Goal: Download file/media

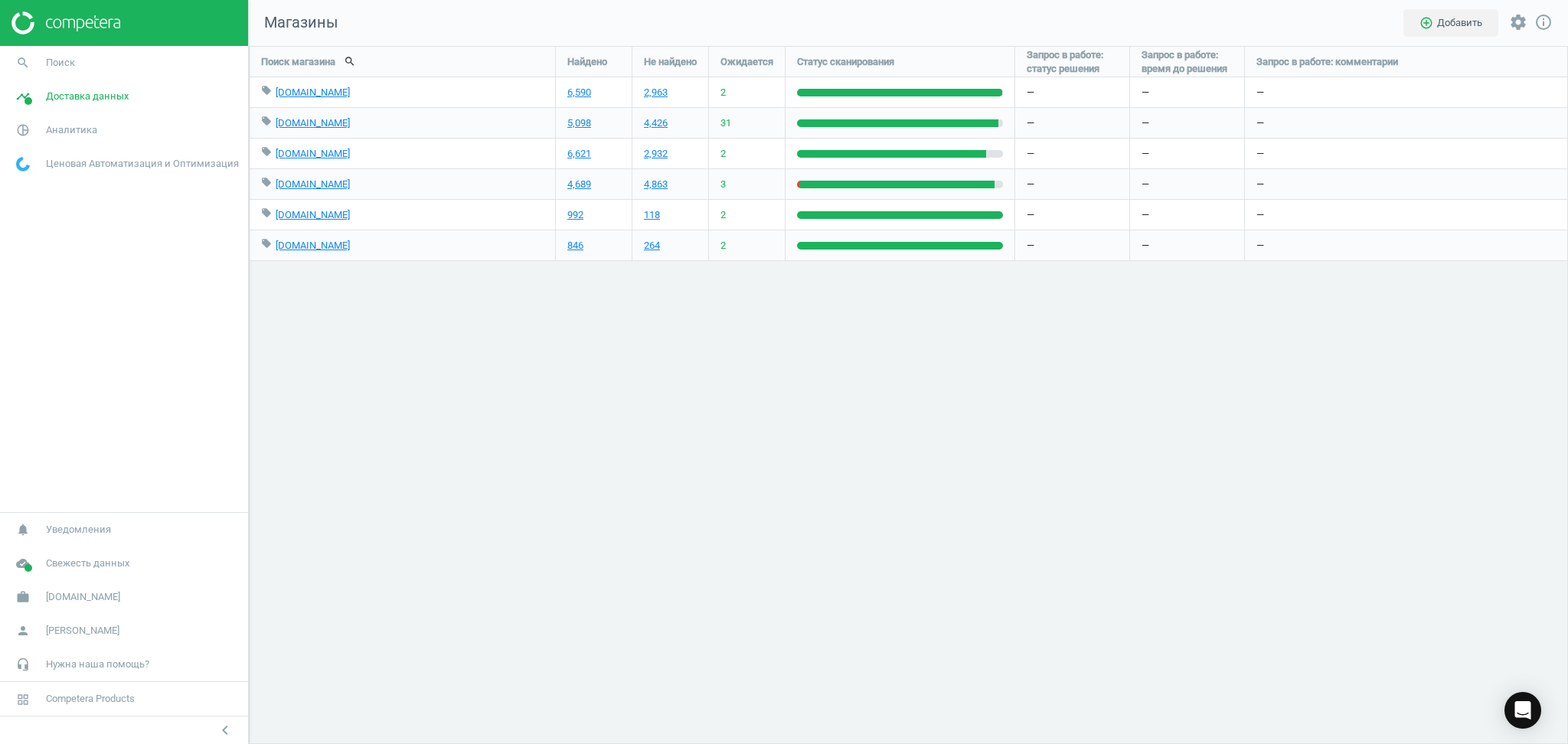
scroll to position [730, 1350]
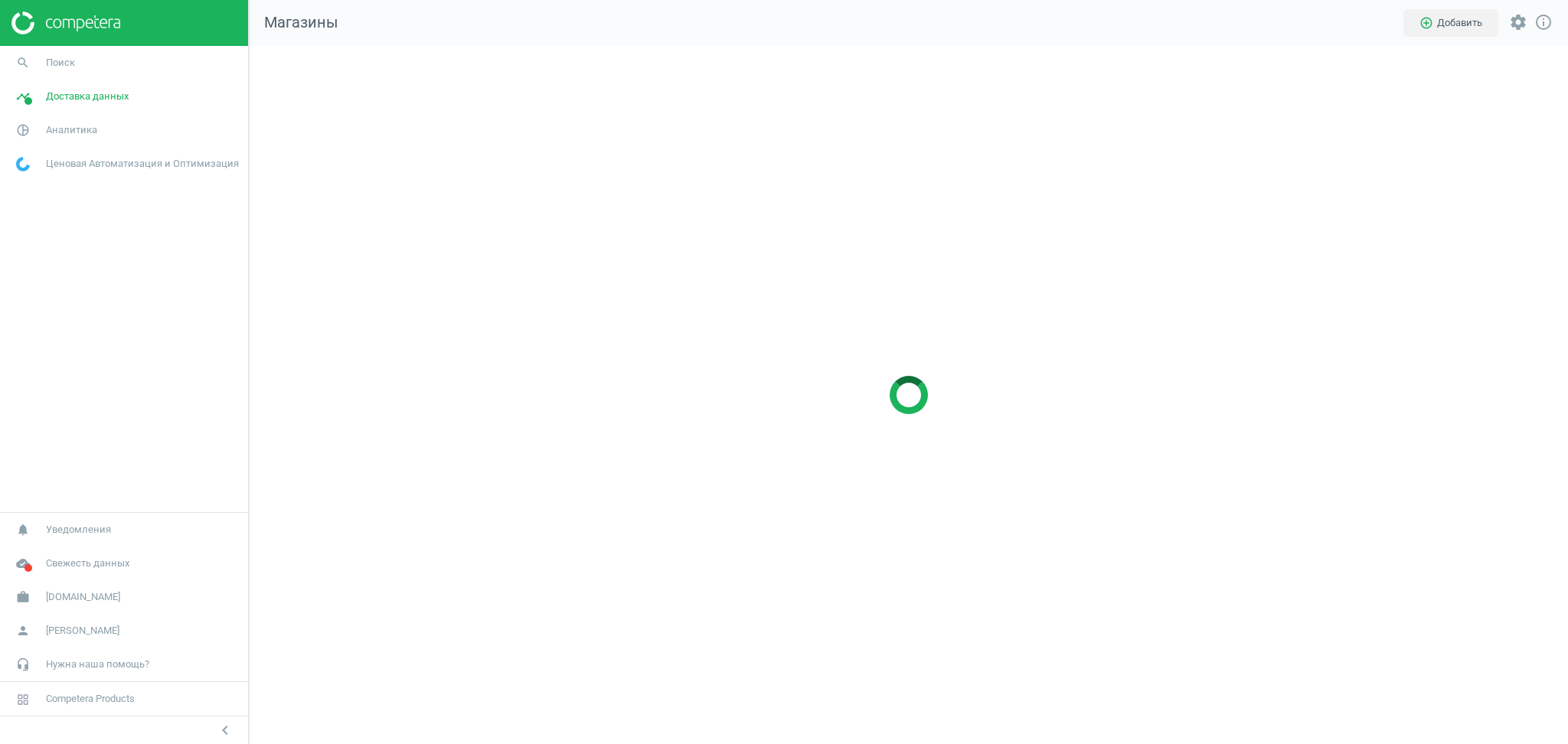
scroll to position [730, 1350]
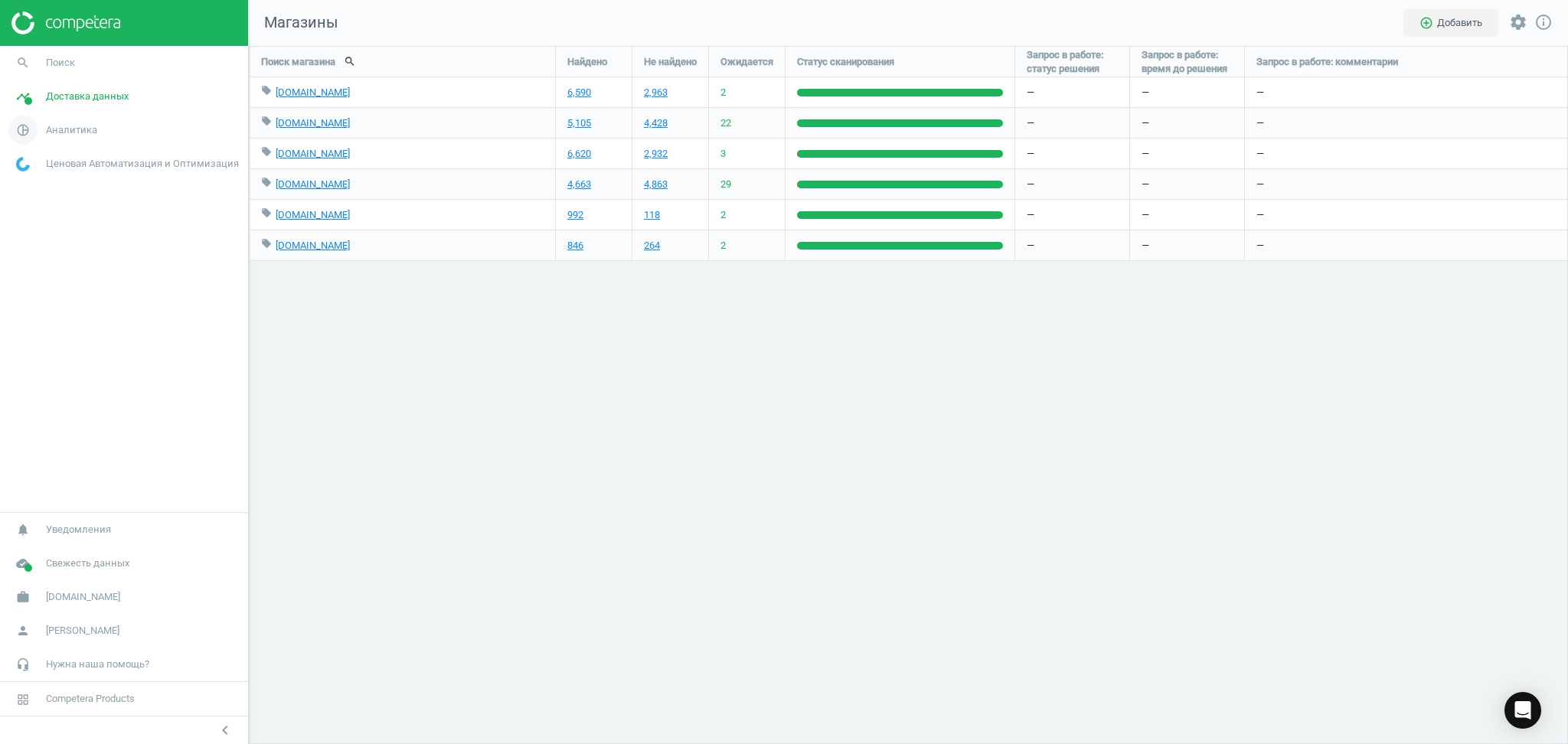
click at [55, 125] on span "Аналитика" at bounding box center [72, 130] width 51 height 14
click at [21, 186] on span "Товары" at bounding box center [33, 186] width 32 height 12
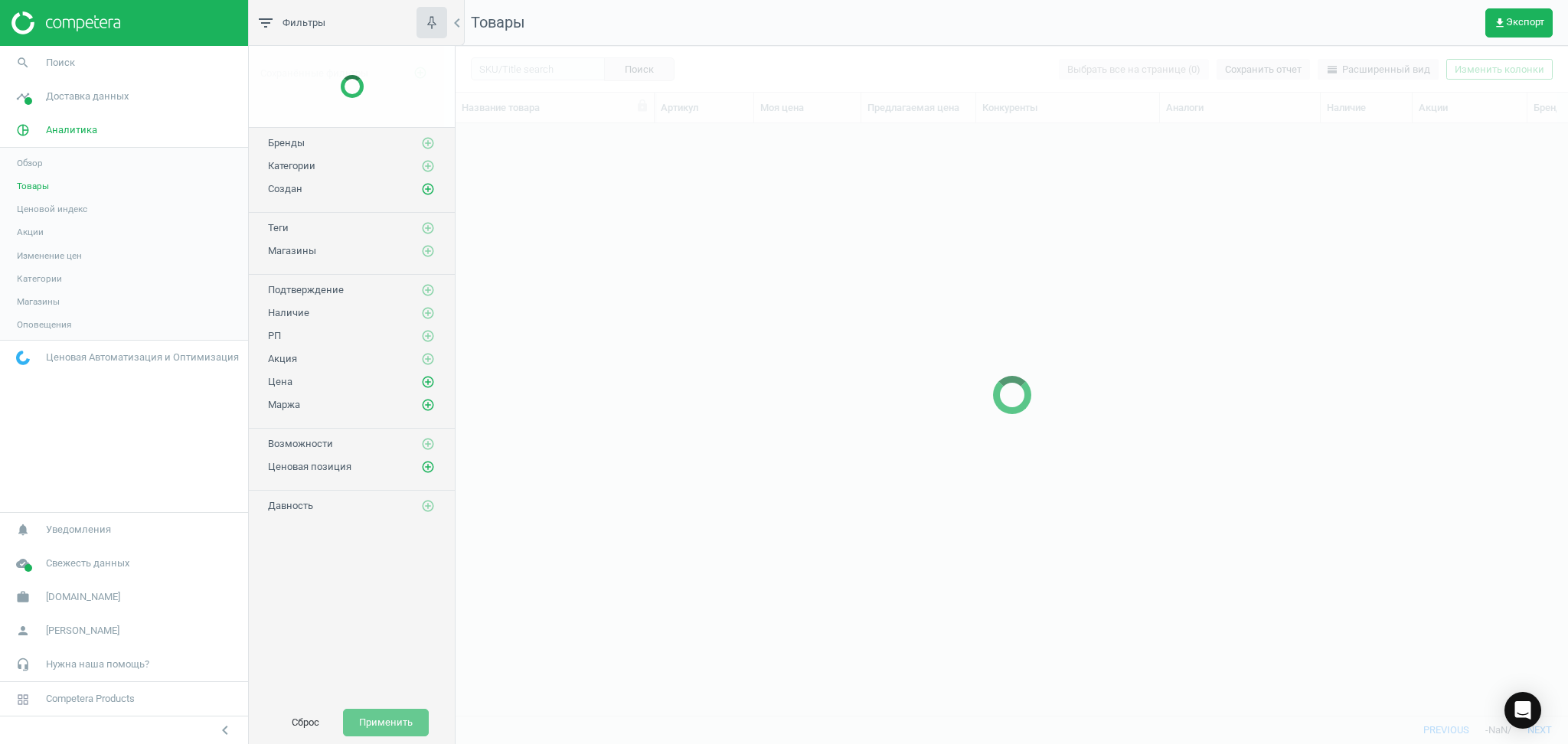
scroll to position [561, 1096]
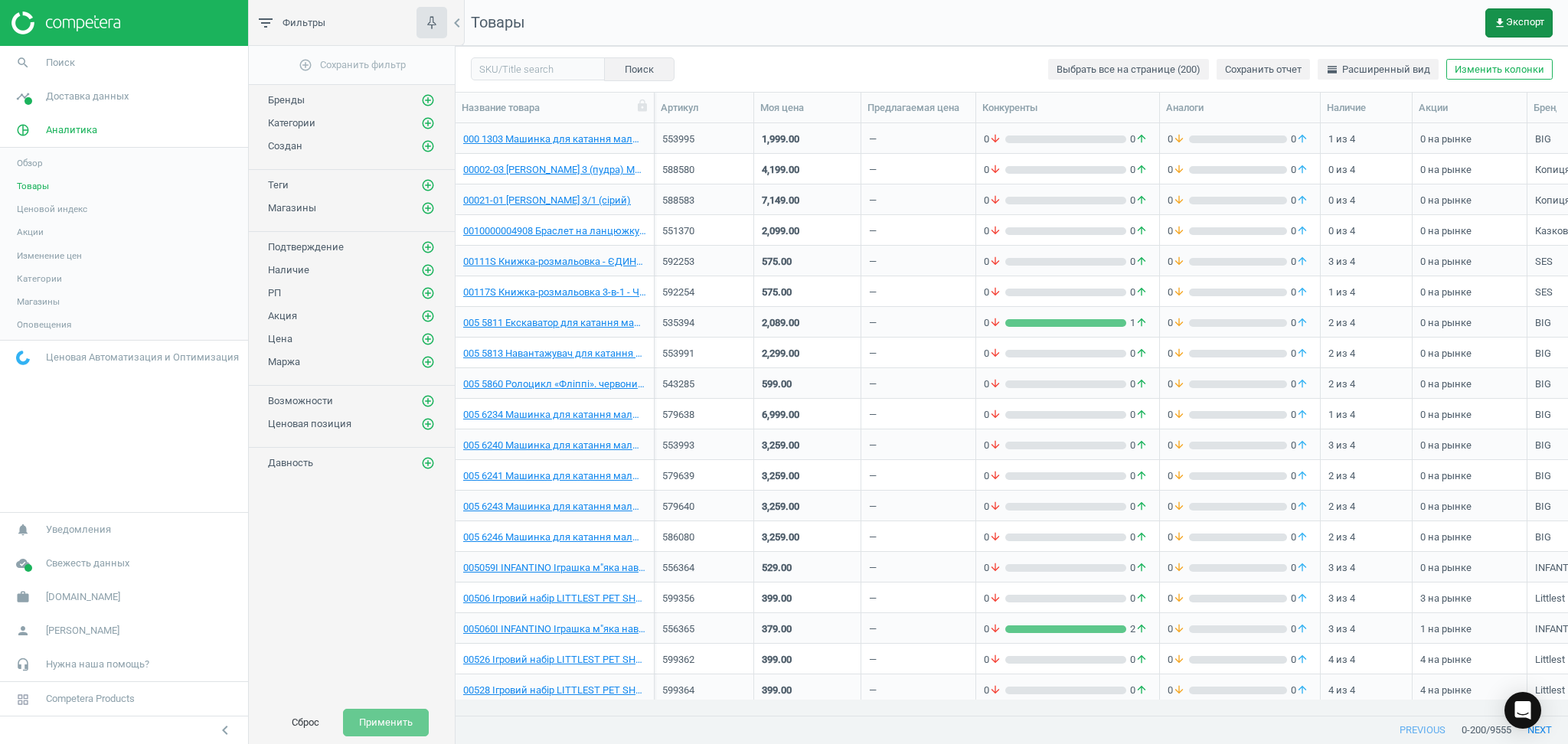
click at [1511, 17] on span "get_app Экспорт" at bounding box center [1519, 23] width 51 height 12
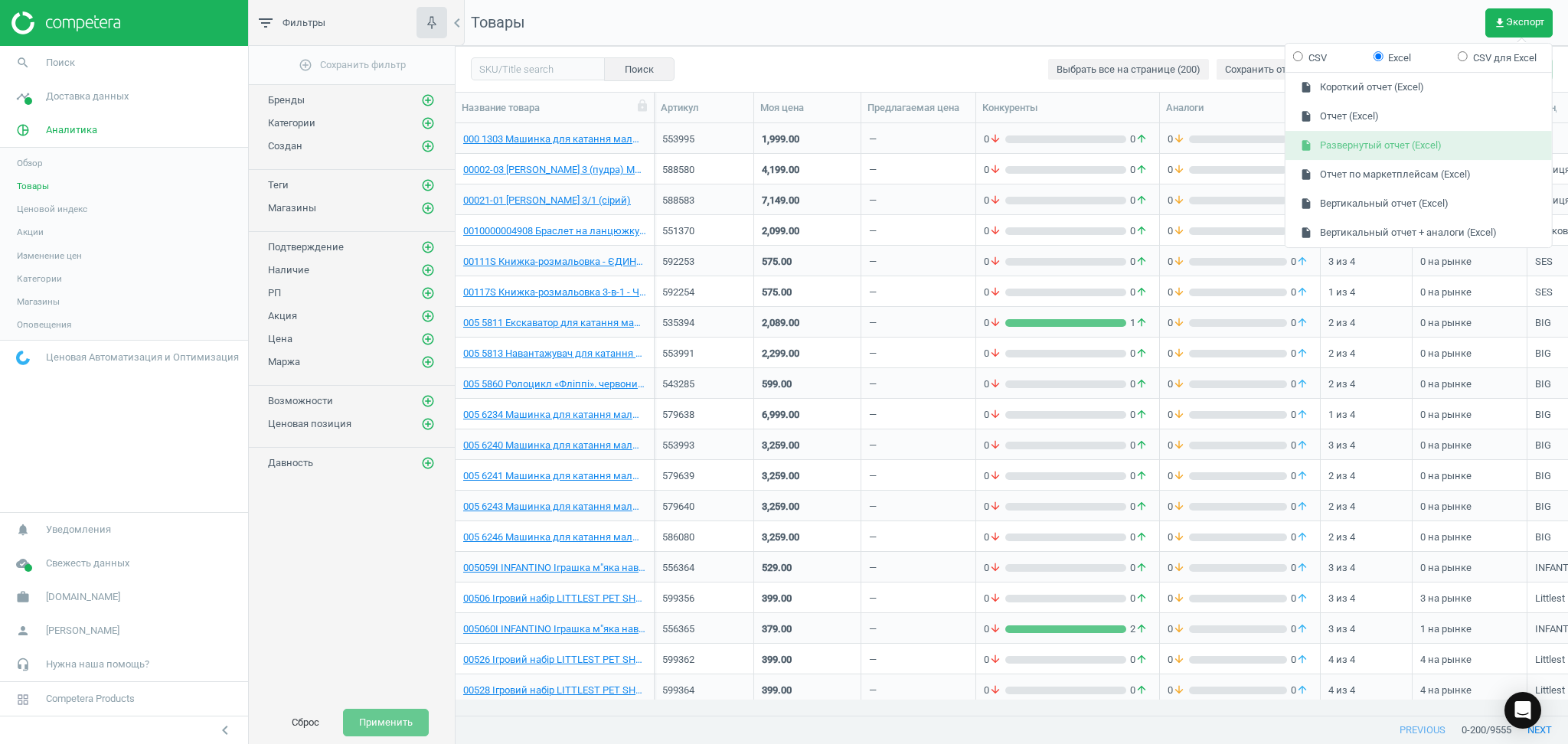
click at [1351, 145] on button "insert_drive_file Развернутый отчет (Excel)" at bounding box center [1418, 145] width 267 height 29
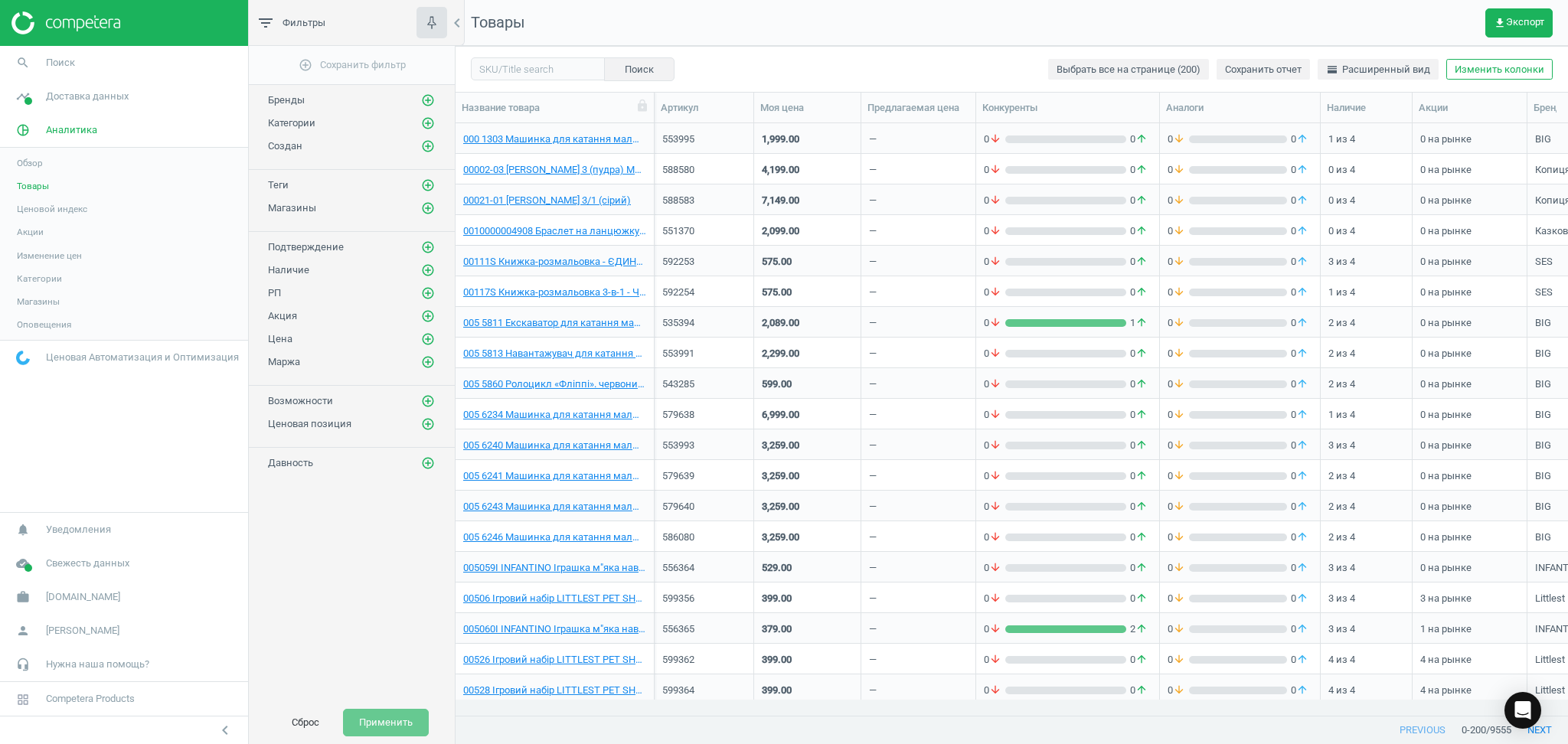
click at [898, 29] on nav "Товары get_app Экспорт" at bounding box center [1011, 23] width 1112 height 46
click at [1535, 26] on span "get_app Экспорт" at bounding box center [1519, 23] width 51 height 12
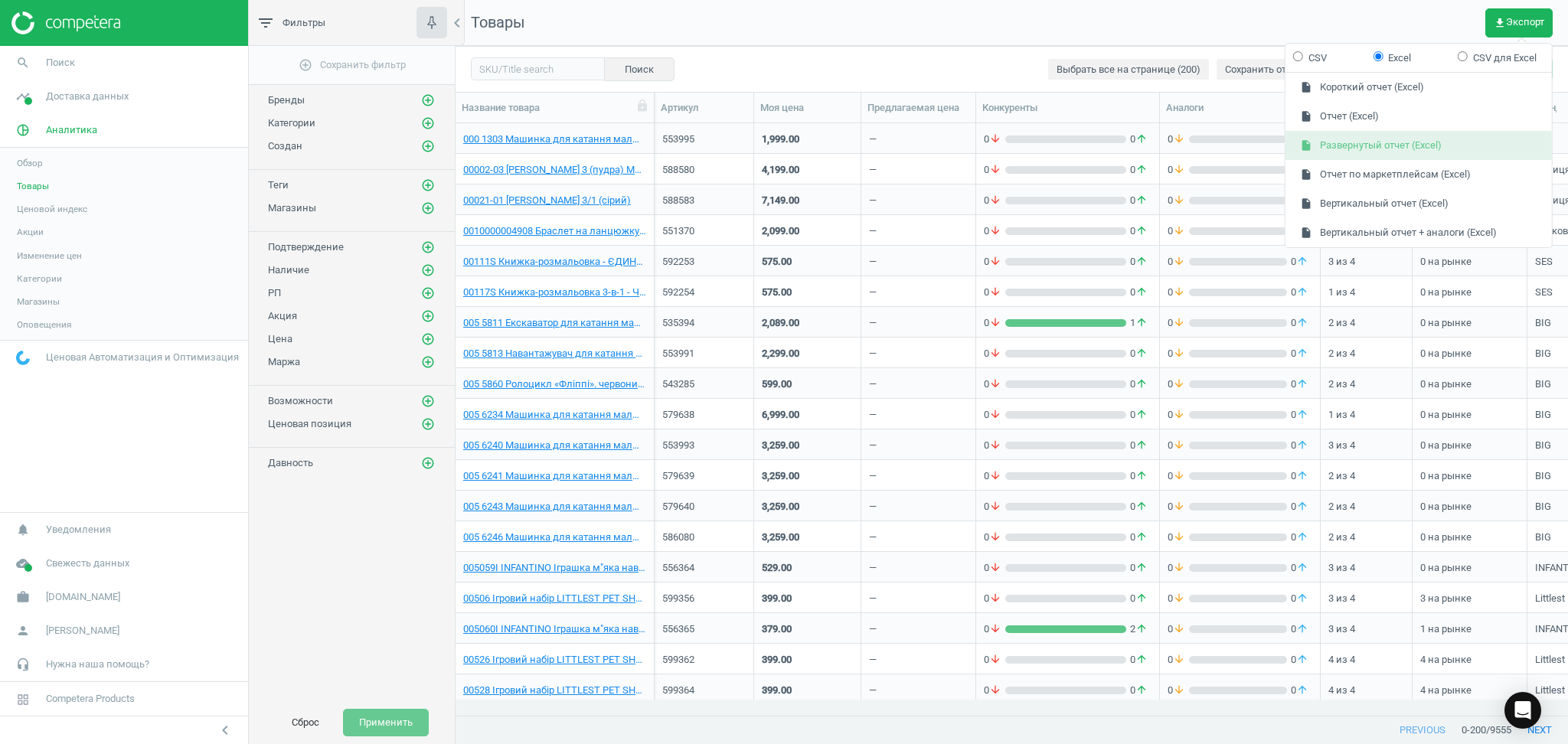
click at [1342, 138] on button "insert_drive_file Развернутый отчет (Excel)" at bounding box center [1418, 145] width 267 height 29
